Goal: Task Accomplishment & Management: Manage account settings

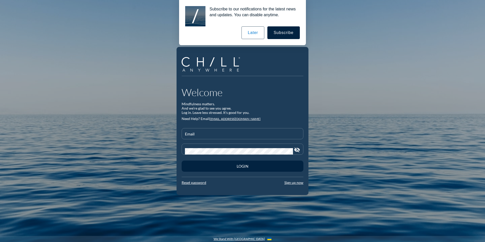
click at [295, 180] on form "Email Password visibility_off Login Reset password Sign up now" at bounding box center [243, 156] width 122 height 57
click at [295, 182] on link "Sign up now" at bounding box center [294, 182] width 19 height 4
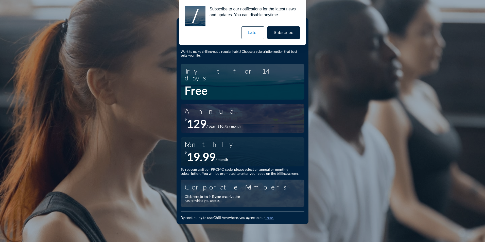
click at [206, 199] on div "Click here to log in if your organization has provided you access" at bounding box center [240, 199] width 111 height 12
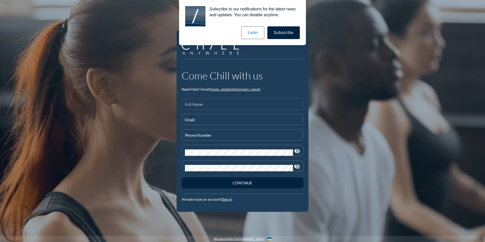
click at [201, 102] on div "Full Name" at bounding box center [242, 104] width 115 height 11
type input "Sandra"
type input "A"
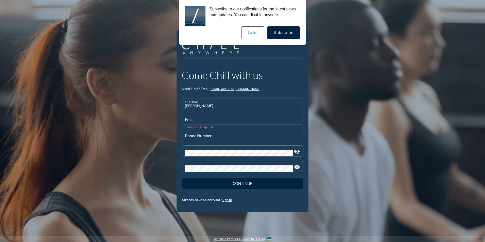
click at [199, 106] on input "Sandra" at bounding box center [242, 106] width 115 height 6
type input "Sandra Adan"
click at [190, 123] on input "Email" at bounding box center [242, 121] width 115 height 6
type input "sadan@startearly.org"
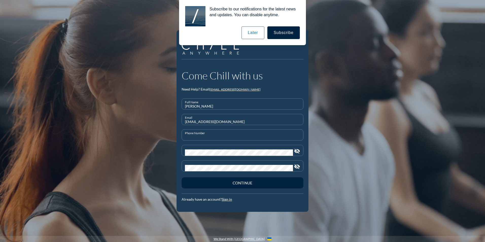
click at [193, 138] on input "Phone Number" at bounding box center [242, 137] width 115 height 6
type input "708-860-1549"
click at [236, 180] on button "Continue" at bounding box center [243, 182] width 122 height 11
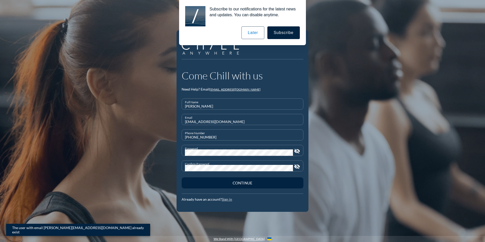
click at [226, 201] on link "Sign in" at bounding box center [227, 199] width 10 height 4
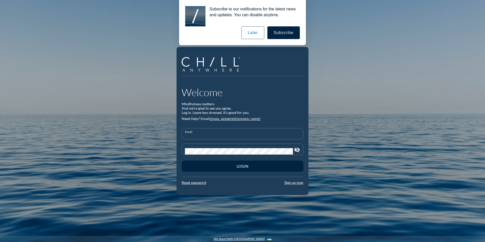
click at [233, 135] on input "Email" at bounding box center [242, 136] width 115 height 6
click at [198, 181] on link "Reset password" at bounding box center [194, 183] width 25 height 4
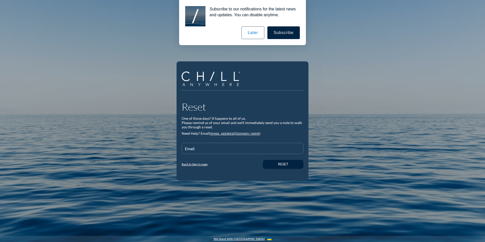
click at [222, 141] on div "Reset One of those days? It happens to all of us. Please remind us of your emai…" at bounding box center [243, 136] width 122 height 70
click at [218, 144] on div "Email" at bounding box center [242, 148] width 115 height 11
click at [191, 166] on link "Back to Sign in page" at bounding box center [195, 164] width 26 height 4
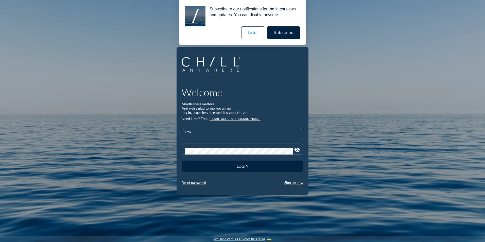
click at [195, 135] on input "Email" at bounding box center [242, 136] width 115 height 6
type input "sadan@startearly.org"
click at [182, 161] on button "Login" at bounding box center [243, 166] width 122 height 11
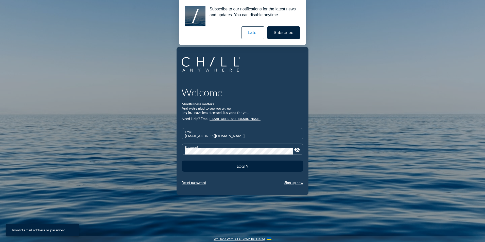
click at [219, 147] on div "Password" at bounding box center [239, 149] width 108 height 11
click at [182, 161] on button "Login" at bounding box center [243, 166] width 122 height 11
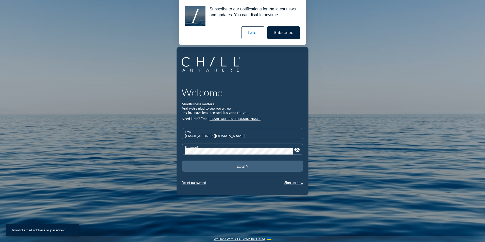
click at [215, 170] on button "Login" at bounding box center [243, 166] width 122 height 11
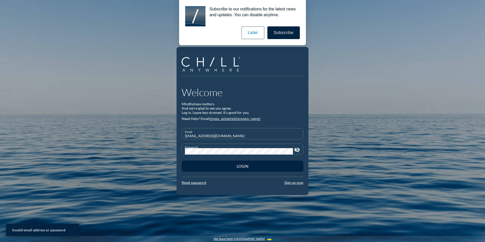
click at [259, 102] on div "Welcome Mindfulness matters. And we’re glad to see you agree. Log in. Leave les…" at bounding box center [243, 103] width 122 height 35
click at [201, 183] on link "Reset password" at bounding box center [194, 182] width 25 height 4
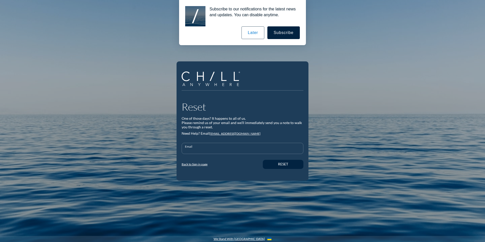
click at [212, 147] on input "Email" at bounding box center [242, 150] width 115 height 6
type input "sadan@startearly.org"
click at [271, 161] on button "Reset" at bounding box center [283, 164] width 41 height 9
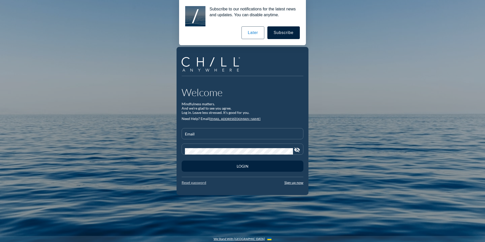
click at [196, 183] on link "Reset password" at bounding box center [194, 182] width 25 height 4
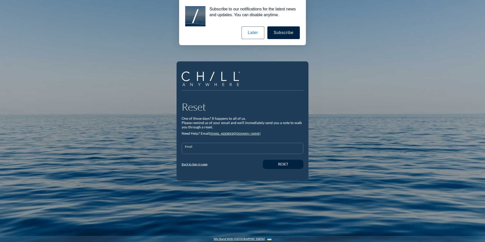
click at [201, 151] on input "Email" at bounding box center [242, 150] width 115 height 6
click at [235, 147] on input "Email" at bounding box center [242, 150] width 115 height 6
type input "sadan@startearly.org"
click at [278, 161] on button "Reset" at bounding box center [283, 164] width 41 height 9
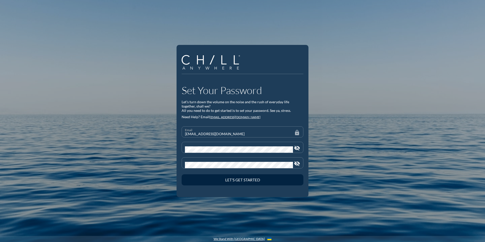
click at [199, 154] on div at bounding box center [243, 154] width 116 height 3
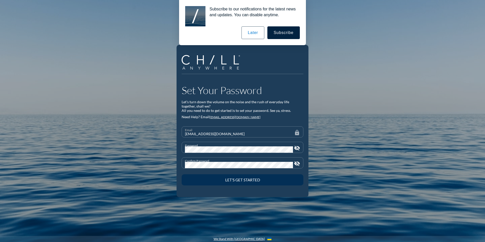
click at [250, 184] on button "Let’s Get Started" at bounding box center [243, 179] width 122 height 11
click at [251, 178] on div "Let’s Get Started" at bounding box center [243, 180] width 104 height 5
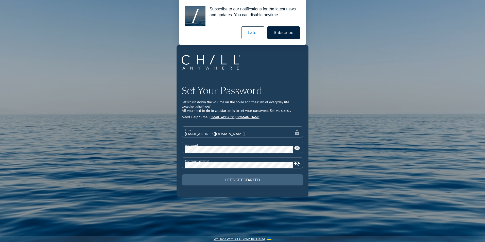
click at [229, 183] on button "Let’s Get Started" at bounding box center [243, 179] width 122 height 11
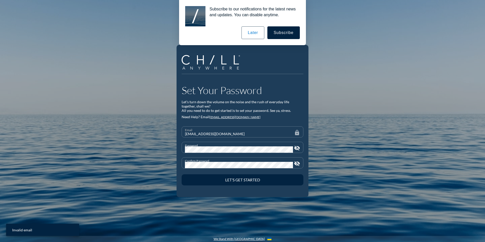
click at [226, 134] on form "Email sadan@startearly.org lock Password visibility_off Confirm Password visibi…" at bounding box center [243, 156] width 122 height 61
click at [199, 138] on form "Email sadan@startearly.org lock Password visibility_off Confirm Password visibi…" at bounding box center [243, 156] width 122 height 61
click at [198, 135] on form "Email sadan@startearly.org lock Password visibility_off Confirm Password visibi…" at bounding box center [243, 156] width 122 height 61
click at [198, 131] on form "Email sadan@startearly.org lock Password visibility_off Confirm Password visibi…" at bounding box center [243, 156] width 122 height 61
click at [204, 134] on form "Email sadan@startearly.org lock Password visibility_off Confirm Password visibi…" at bounding box center [243, 156] width 122 height 61
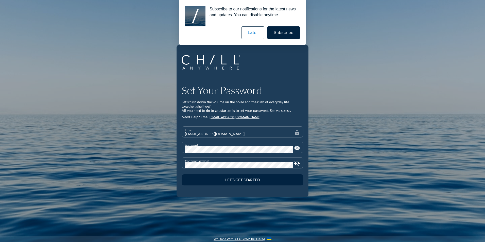
click at [240, 124] on div "Set Your Password Let’s turn down the volume on the noise and the rush of every…" at bounding box center [243, 135] width 122 height 103
click at [239, 131] on form "Email sadan@startearly.org lock Password visibility_off Confirm Password visibi…" at bounding box center [243, 156] width 122 height 61
click at [240, 131] on form "Email sadan@startearly.org lock Password visibility_off Confirm Password visibi…" at bounding box center [243, 156] width 122 height 61
drag, startPoint x: 240, startPoint y: 131, endPoint x: 261, endPoint y: 134, distance: 20.5
click at [261, 134] on form "Email sadan@startearly.org lock Password visibility_off Confirm Password visibi…" at bounding box center [243, 156] width 122 height 61
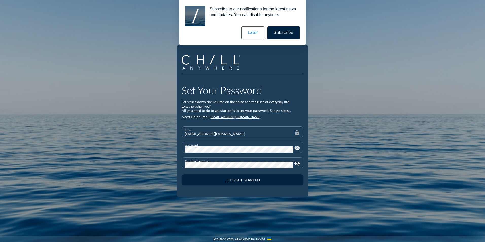
click at [140, 146] on div "Set Your Password Let’s turn down the volume on the noise and the rush of every…" at bounding box center [242, 121] width 485 height 242
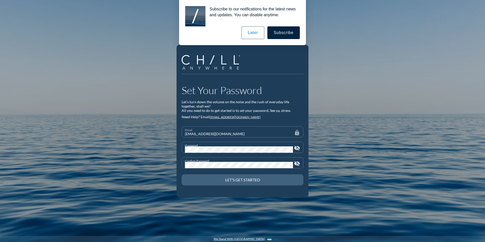
click at [227, 180] on div "Let’s Get Started" at bounding box center [243, 180] width 104 height 5
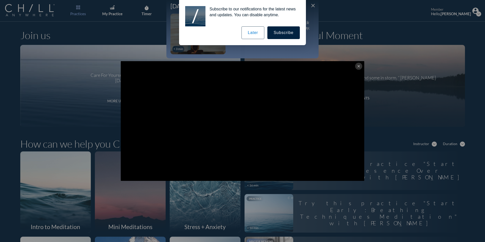
click at [355, 64] on button "close" at bounding box center [358, 66] width 7 height 7
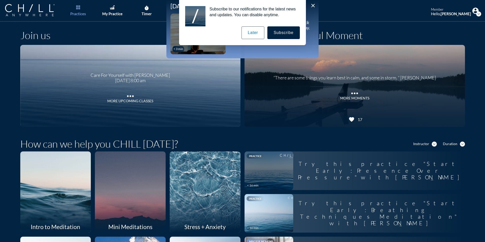
drag, startPoint x: 256, startPoint y: 31, endPoint x: 291, endPoint y: 33, distance: 34.6
click at [291, 33] on div "Subscribe Later" at bounding box center [242, 32] width 115 height 13
drag, startPoint x: 291, startPoint y: 33, endPoint x: 310, endPoint y: 4, distance: 34.7
click at [310, 4] on div "Subscribe to our notifications for the latest news and updates. You can disable…" at bounding box center [242, 22] width 485 height 45
click at [253, 29] on button "Later" at bounding box center [253, 32] width 23 height 13
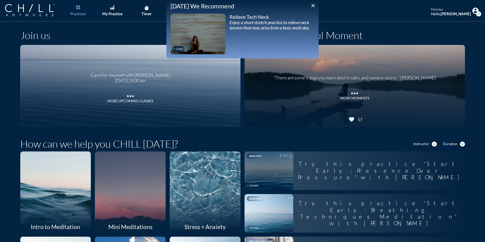
click at [313, 6] on icon "close" at bounding box center [313, 6] width 6 height 6
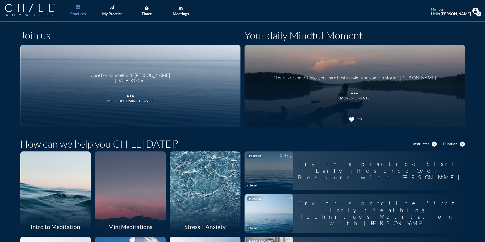
click at [476, 12] on icon "expand_more" at bounding box center [478, 13] width 5 height 5
click at [452, 43] on div "Log out" at bounding box center [454, 42] width 12 height 6
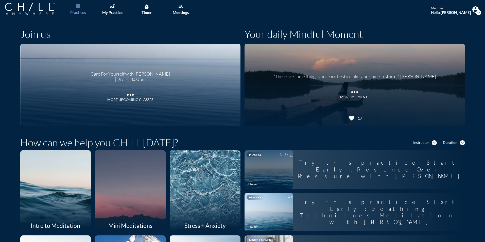
click at [476, 10] on icon "expand_more" at bounding box center [478, 12] width 5 height 5
click at [407, 38] on div "Your daily Mindful Moment" at bounding box center [355, 36] width 221 height 16
click at [349, 119] on icon "favorite" at bounding box center [352, 118] width 6 height 6
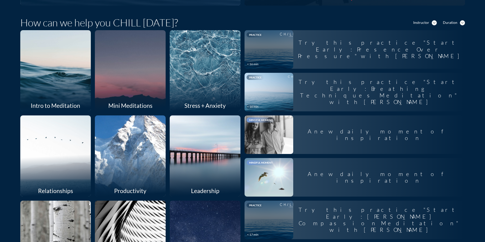
scroll to position [0, 0]
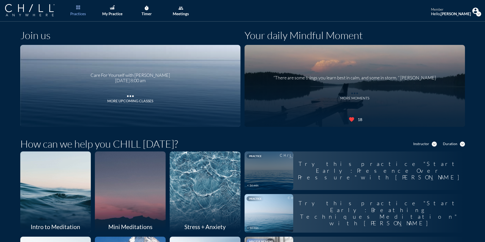
click at [353, 93] on icon "more_horiz" at bounding box center [355, 92] width 10 height 8
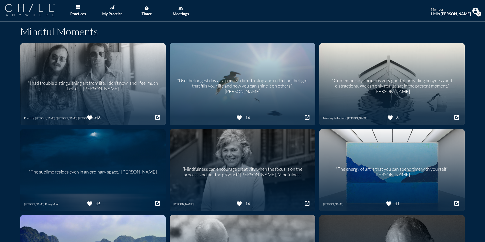
click at [28, 11] on img at bounding box center [29, 10] width 49 height 12
